Goal: Find contact information: Find contact information

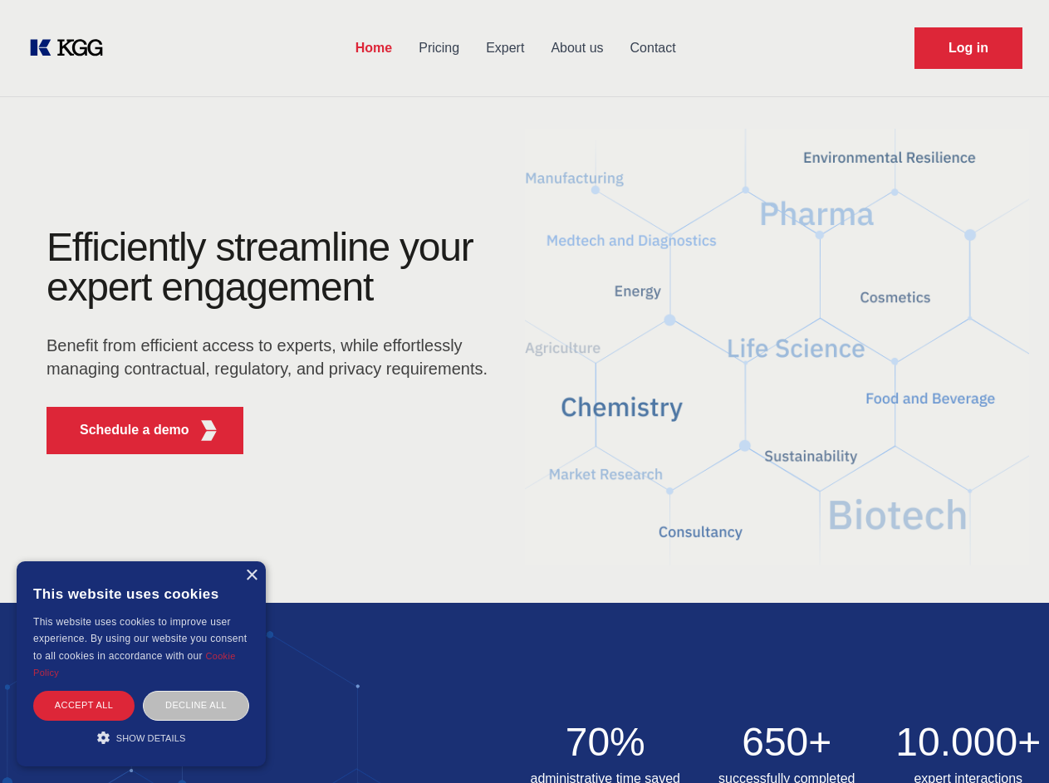
click at [524, 391] on div "Efficiently streamline your expert engagement Benefit from efficient access to …" at bounding box center [272, 348] width 505 height 240
click at [125, 430] on p "Schedule a demo" at bounding box center [135, 430] width 110 height 20
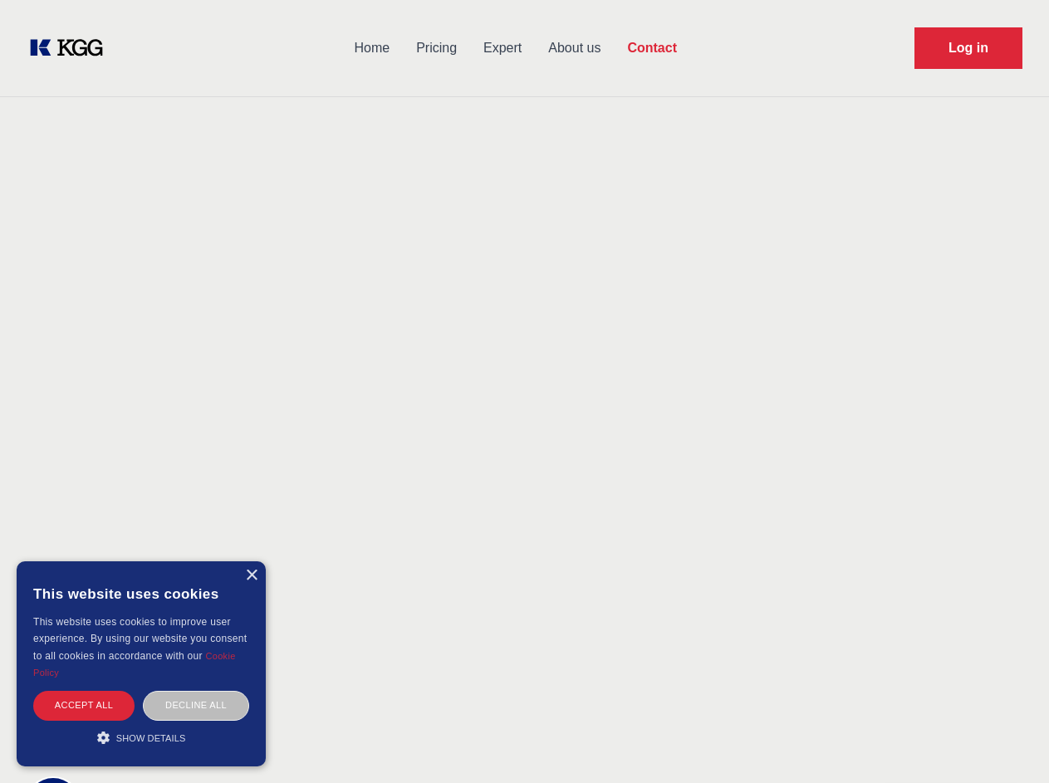
click at [251, 575] on div "× This website uses cookies This website uses cookies to improve user experienc…" at bounding box center [141, 663] width 249 height 205
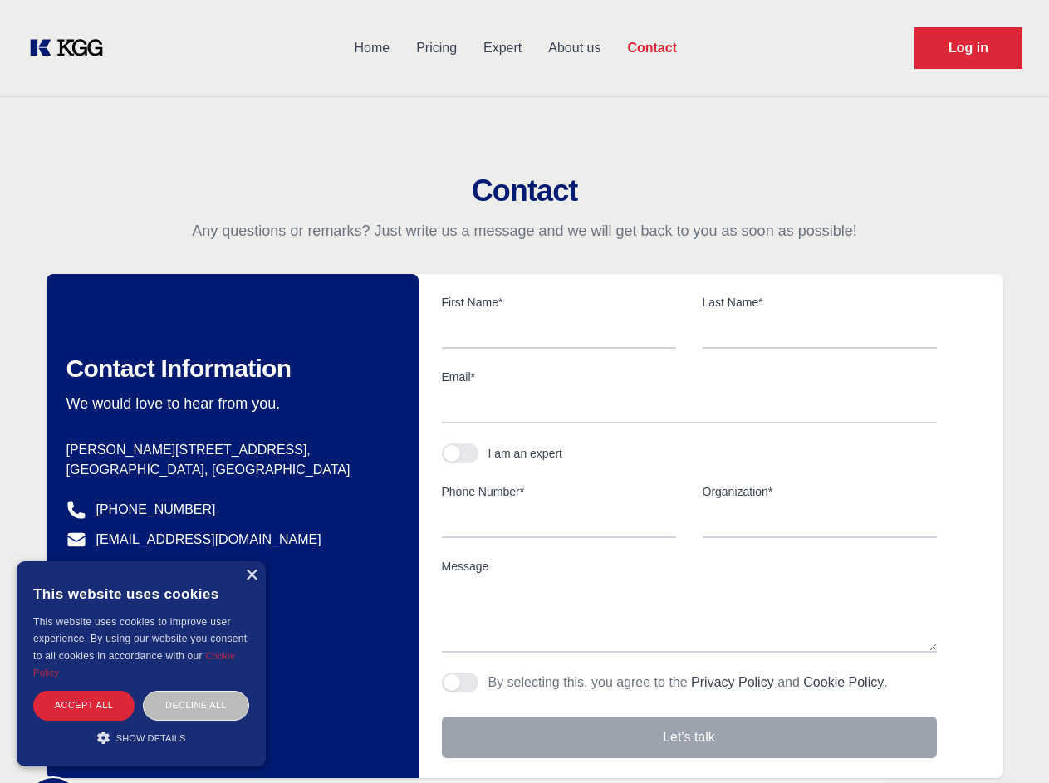
click at [84, 705] on div "Accept all" at bounding box center [83, 705] width 101 height 29
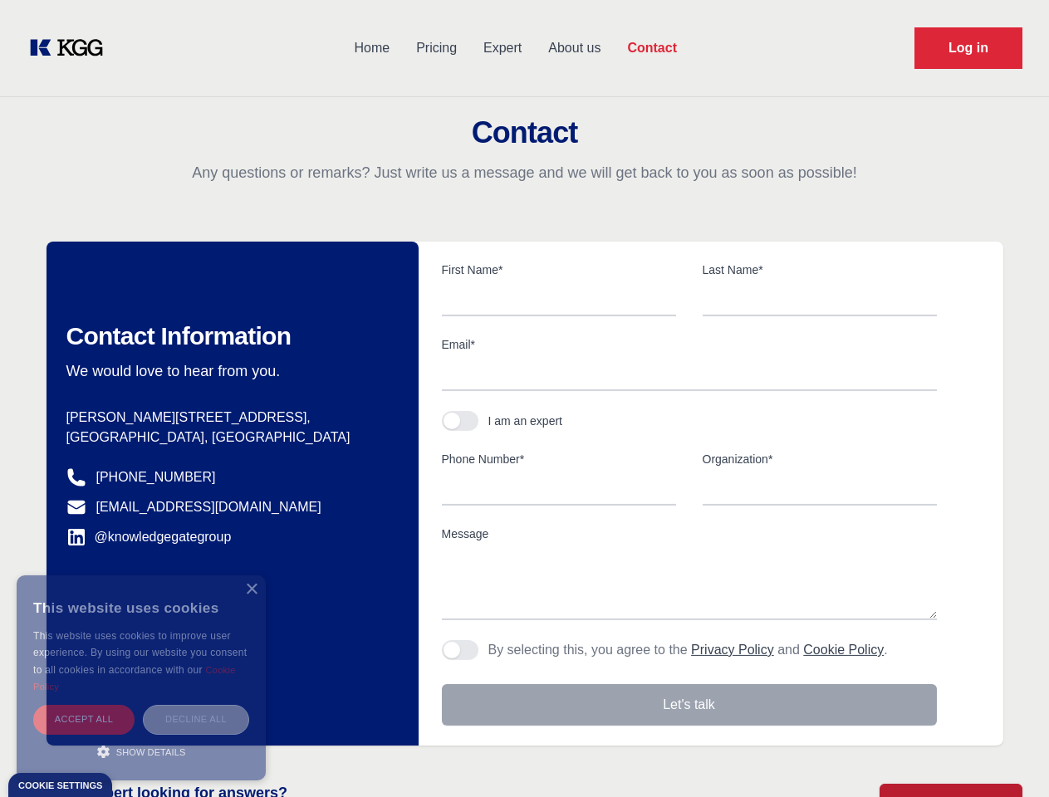
click at [196, 705] on div "Decline all" at bounding box center [196, 719] width 106 height 29
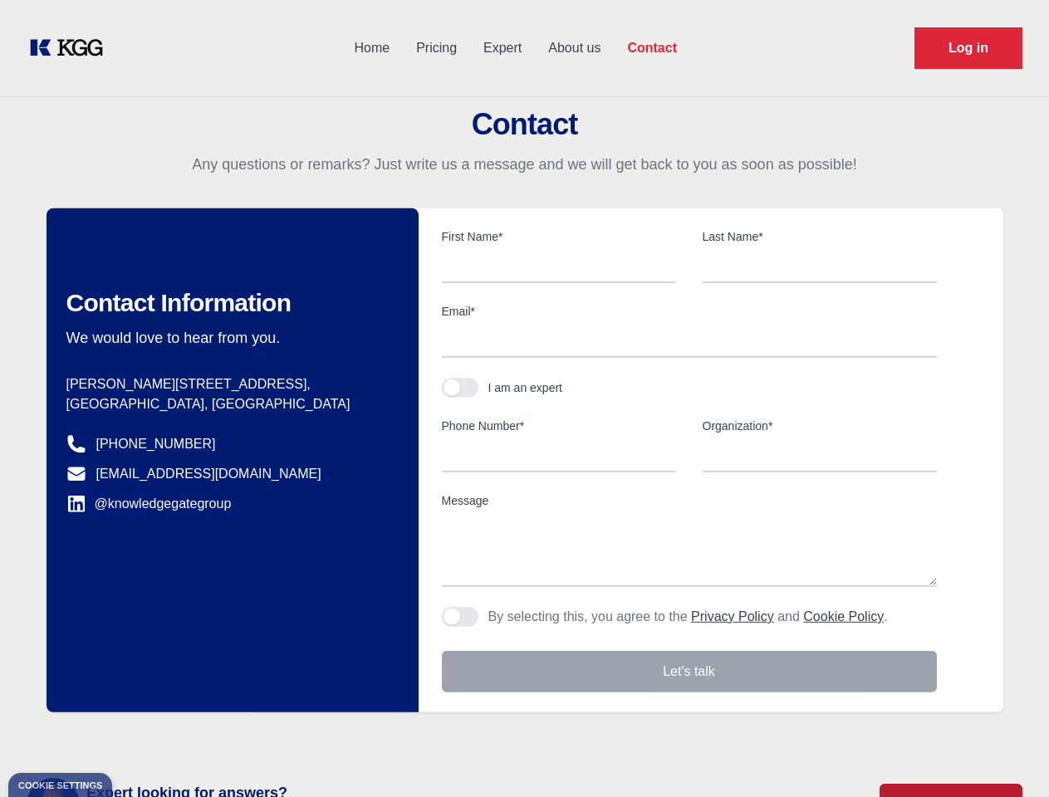
click at [141, 737] on main "Contact Any questions or remarks? Just write us a message and we will get back …" at bounding box center [524, 432] width 1049 height 864
